Goal: Register for event/course

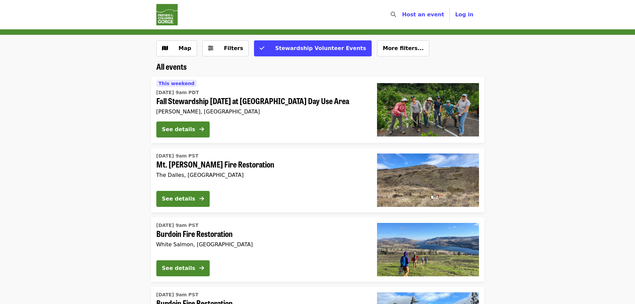
scroll to position [117, 0]
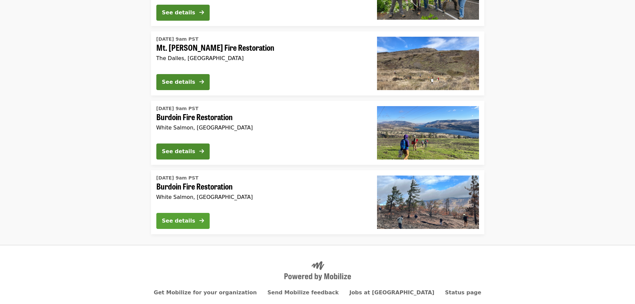
click at [200, 221] on icon "arrow-right icon" at bounding box center [201, 220] width 5 height 6
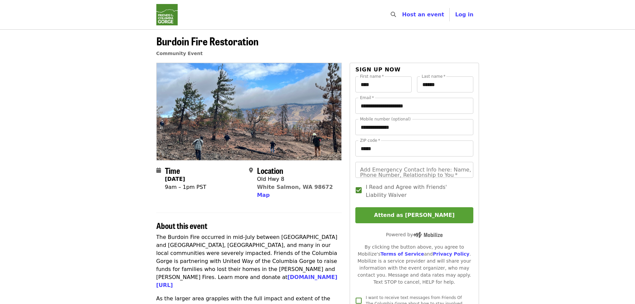
click at [425, 216] on button "Attend as [PERSON_NAME]" at bounding box center [414, 215] width 118 height 16
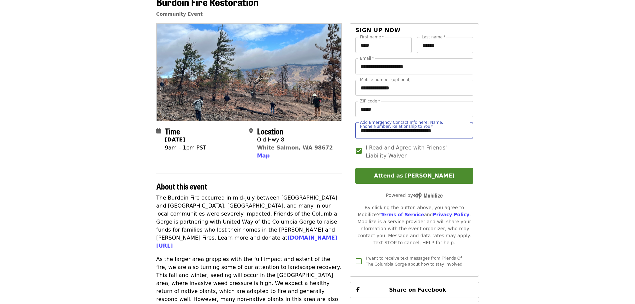
scroll to position [52, 0]
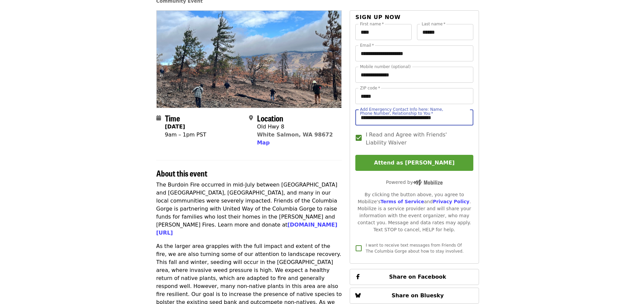
type input "**********"
click at [420, 162] on button "Attend as [PERSON_NAME]" at bounding box center [414, 163] width 118 height 16
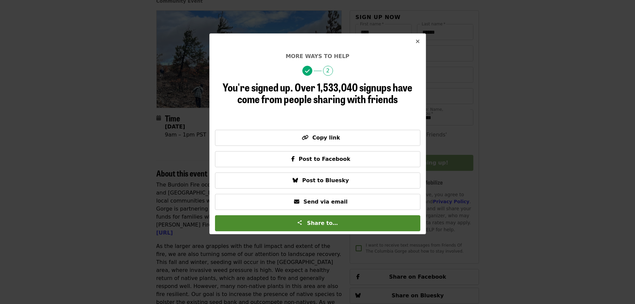
click at [418, 38] on span "Close" at bounding box center [418, 42] width 4 height 8
